Goal: Entertainment & Leisure: Consume media (video, audio)

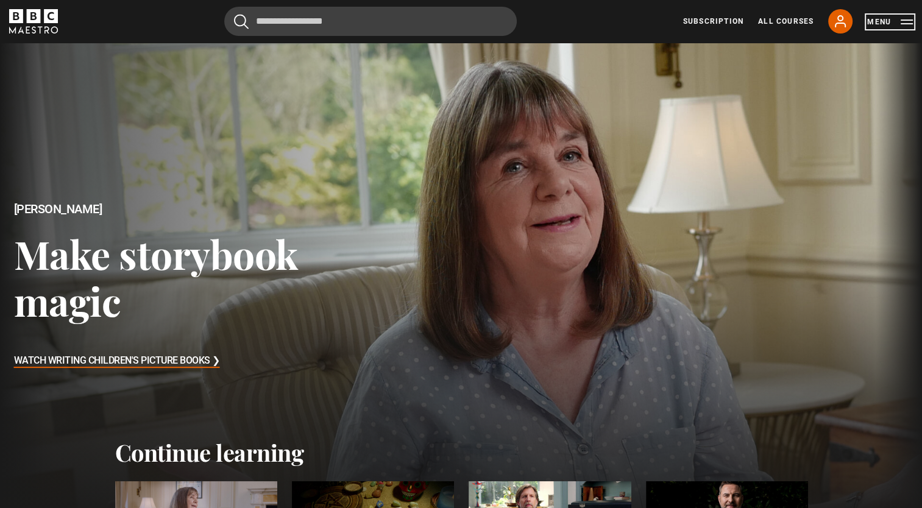
click at [871, 21] on button "Menu" at bounding box center [890, 22] width 46 height 12
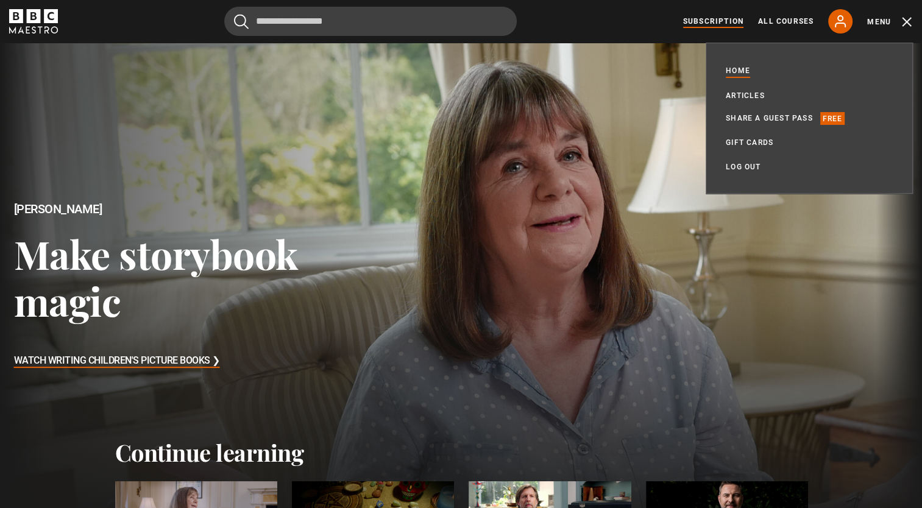
click at [713, 25] on link "Subscription" at bounding box center [713, 21] width 60 height 11
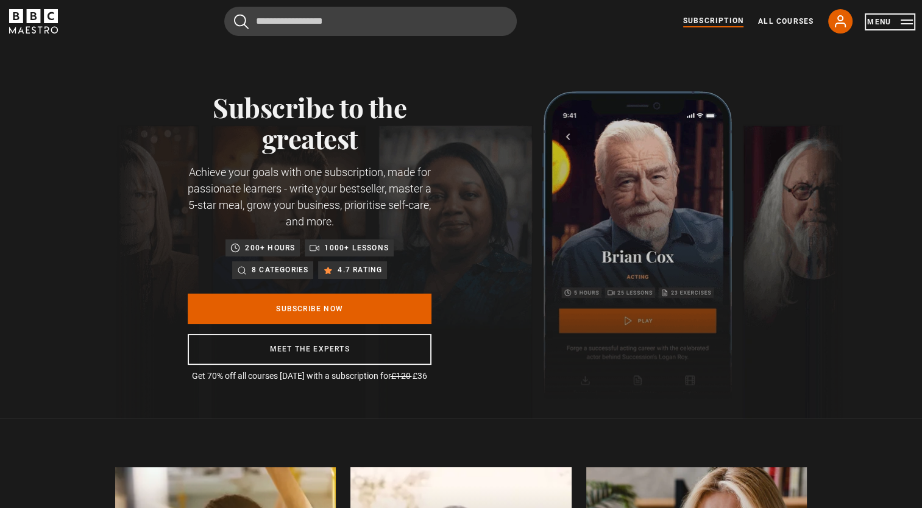
click at [867, 17] on button "Menu" at bounding box center [890, 22] width 46 height 12
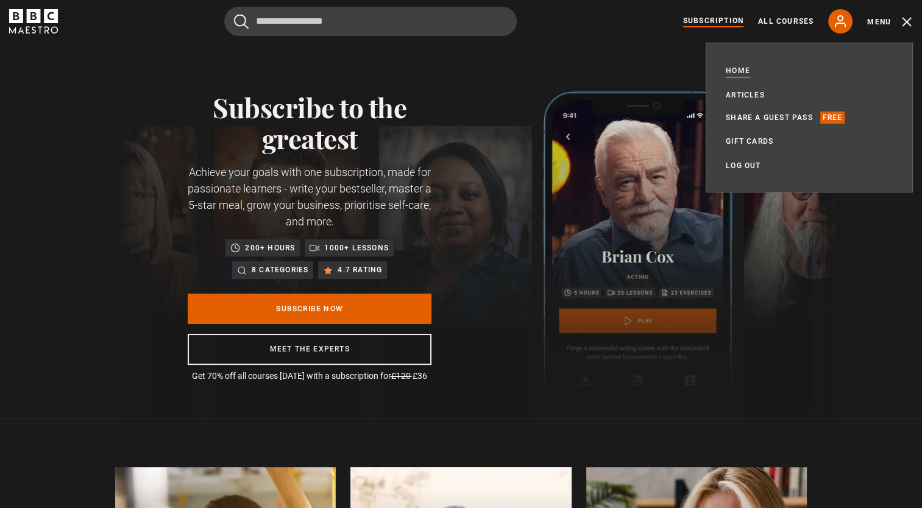
click at [736, 68] on link "Home" at bounding box center [738, 71] width 24 height 12
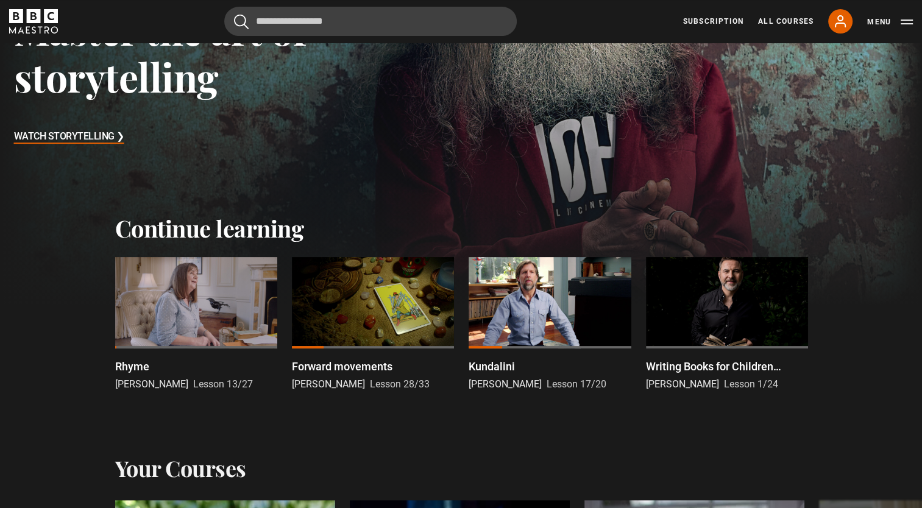
scroll to position [233, 0]
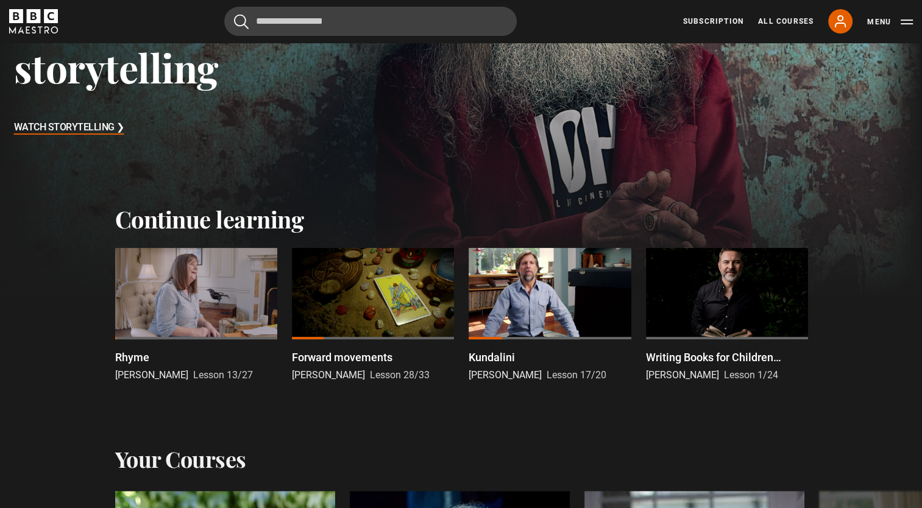
click at [198, 283] on div at bounding box center [196, 293] width 162 height 91
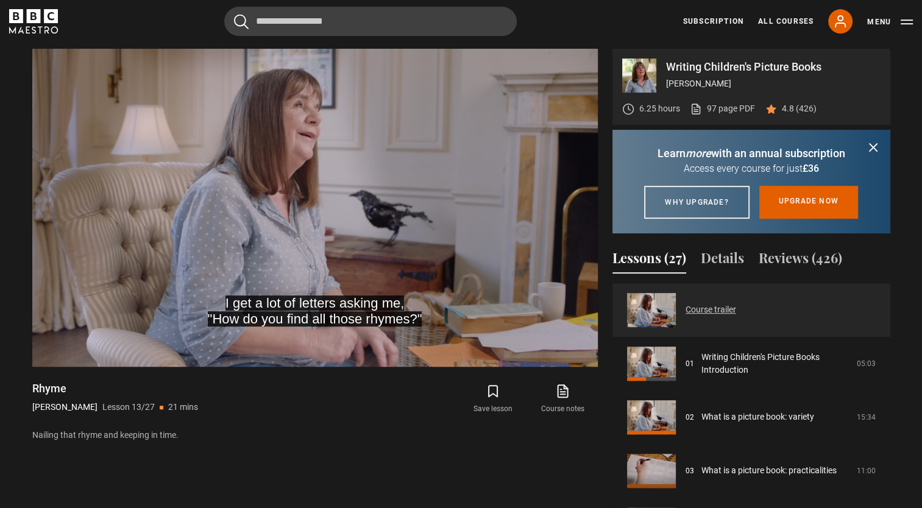
click at [736, 316] on link "Course trailer" at bounding box center [711, 310] width 51 height 13
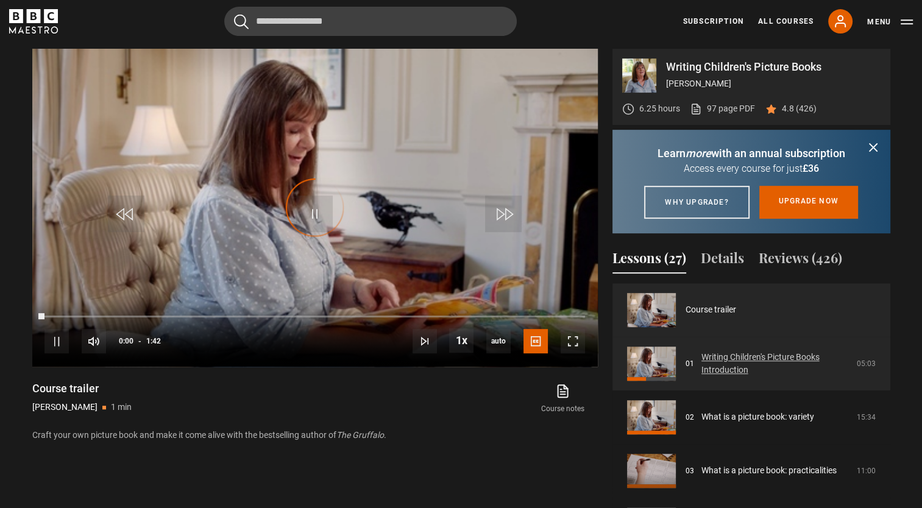
click at [759, 377] on link "Writing Children's Picture Books Introduction" at bounding box center [776, 364] width 148 height 26
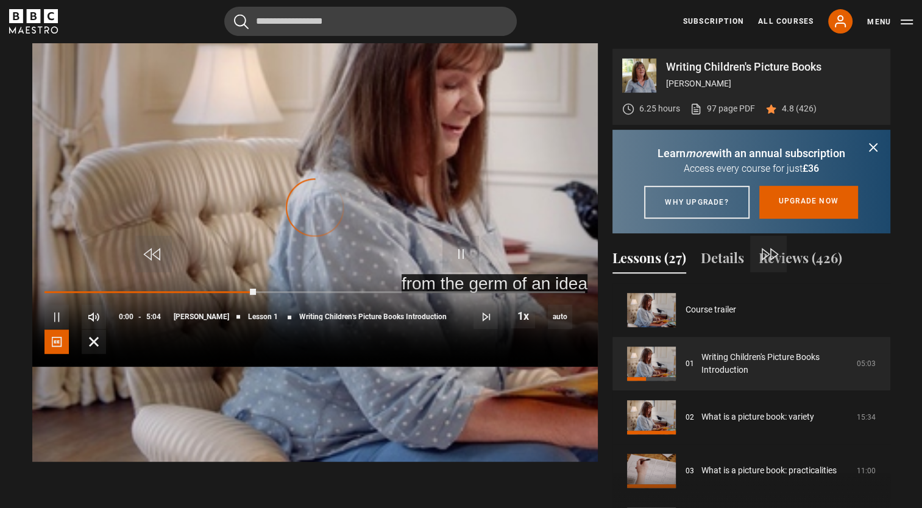
scroll to position [591, 0]
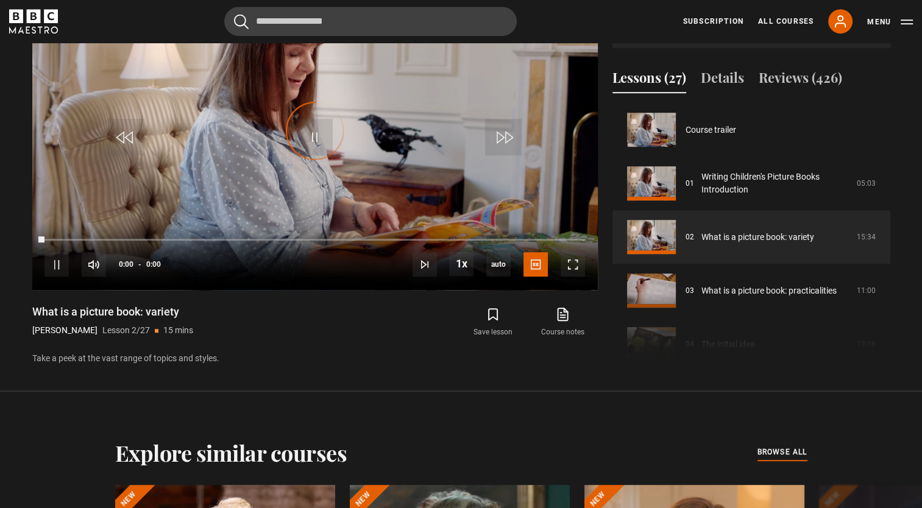
scroll to position [54, 0]
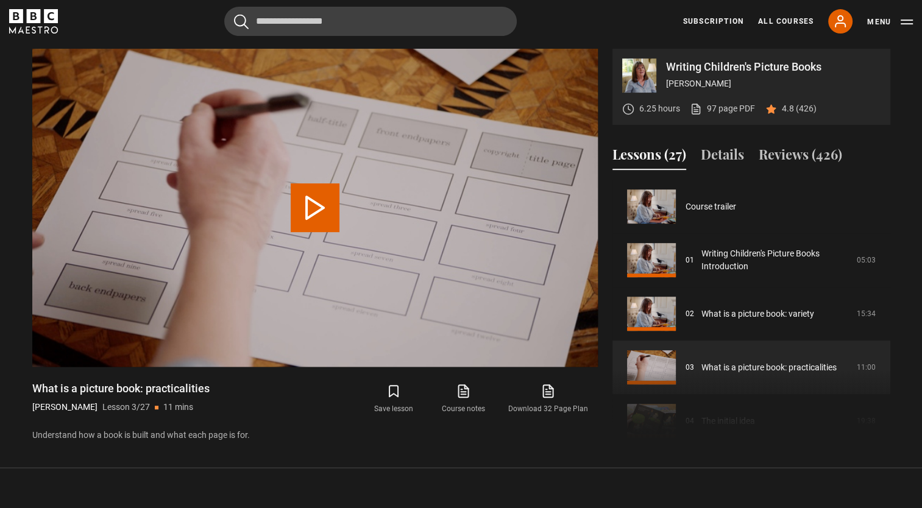
scroll to position [107, 0]
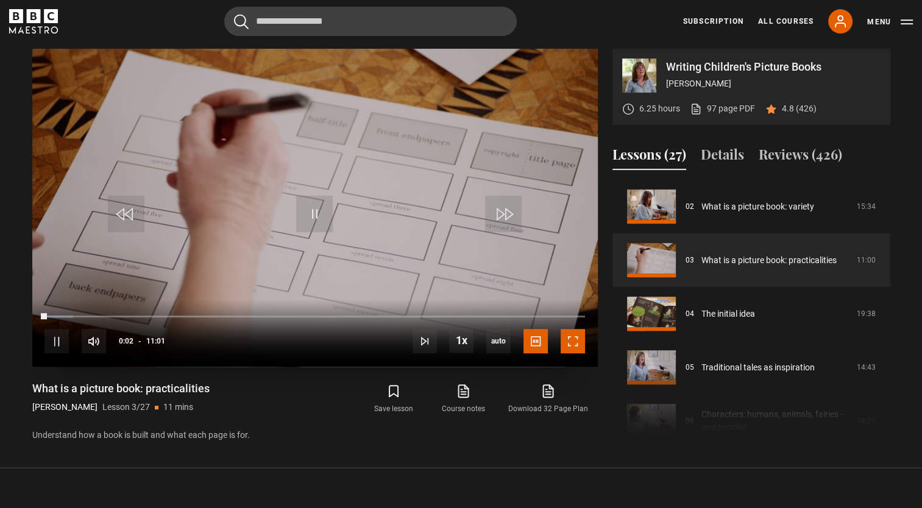
drag, startPoint x: 572, startPoint y: 346, endPoint x: 574, endPoint y: 391, distance: 45.2
click at [572, 346] on span "Video Player" at bounding box center [573, 341] width 24 height 24
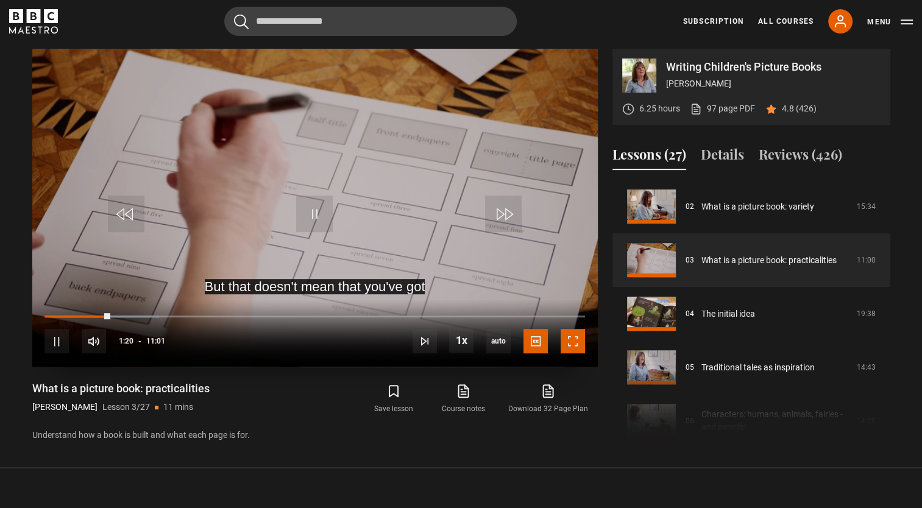
drag, startPoint x: 574, startPoint y: 340, endPoint x: 576, endPoint y: 385, distance: 45.1
click at [574, 340] on span "Video Player" at bounding box center [573, 341] width 24 height 24
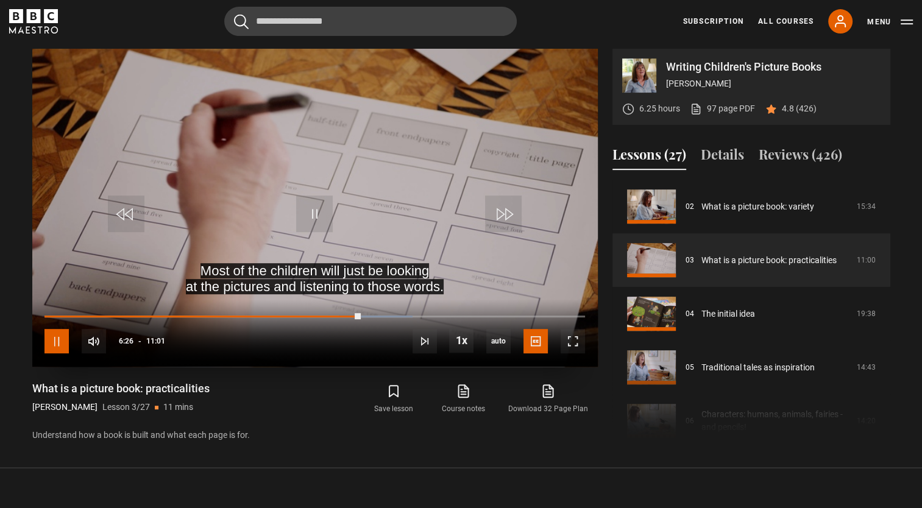
click at [62, 347] on span "Video Player" at bounding box center [57, 341] width 24 height 24
